Goal: Check status

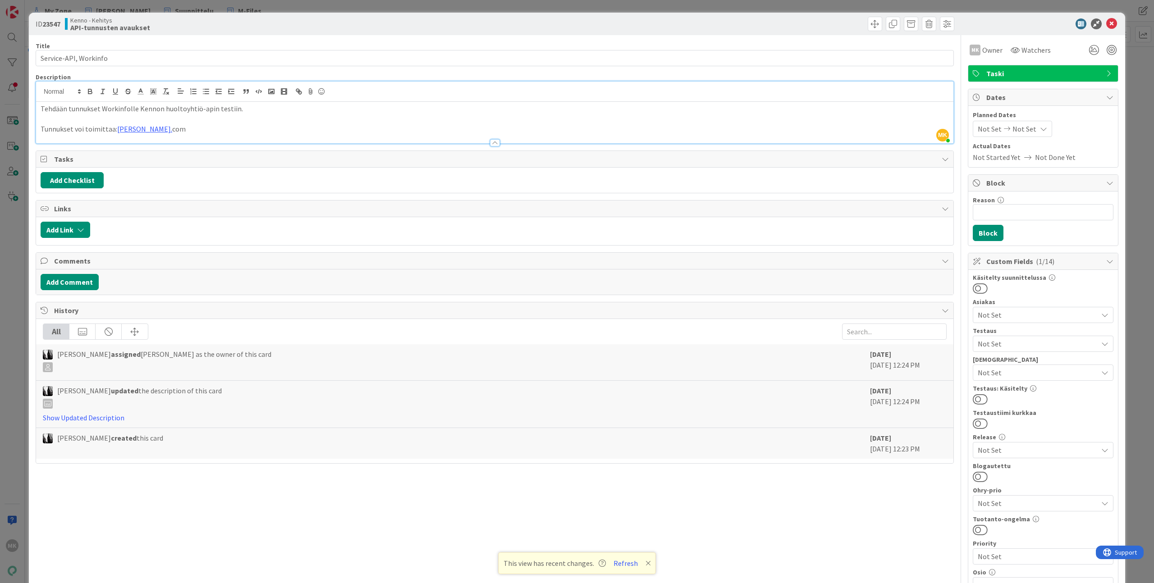
scroll to position [192, 0]
click at [10, 88] on div "ID 23547 Kenno - Kehitys API-tunnusten avaukset Title 21 / 128 Service-API, Wor…" at bounding box center [577, 291] width 1154 height 583
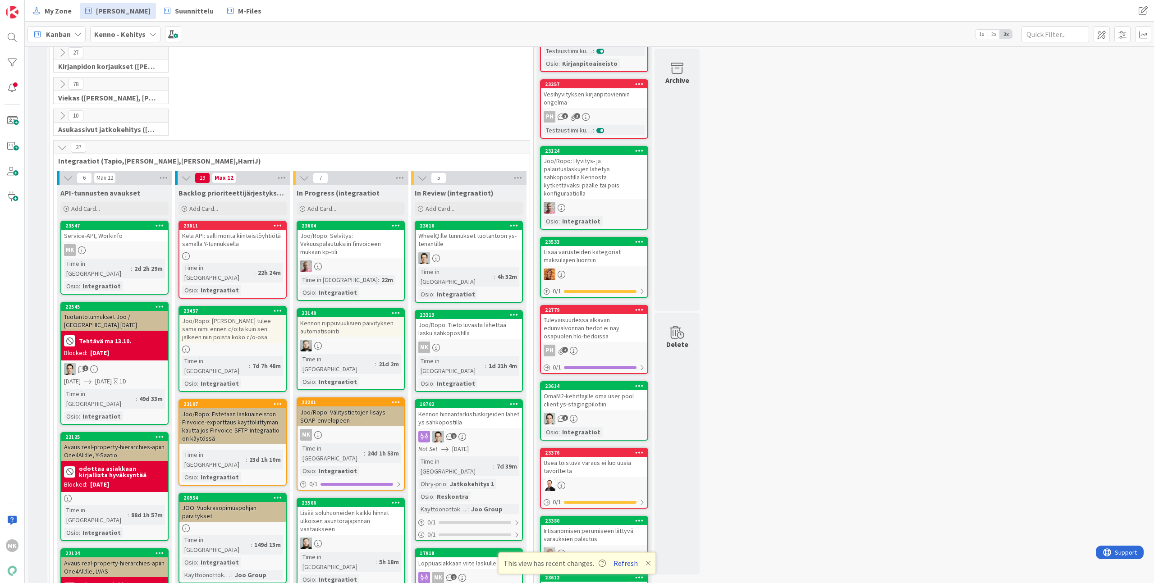
click at [623, 562] on button "Refresh" at bounding box center [625, 563] width 31 height 12
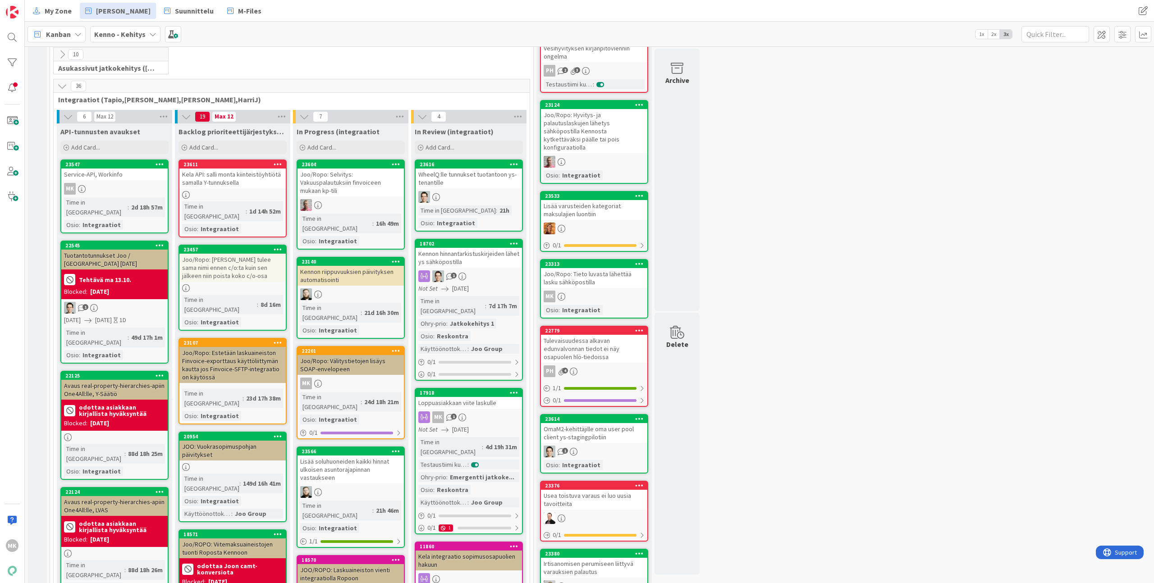
scroll to position [247, 0]
